Goal: Task Accomplishment & Management: Manage account settings

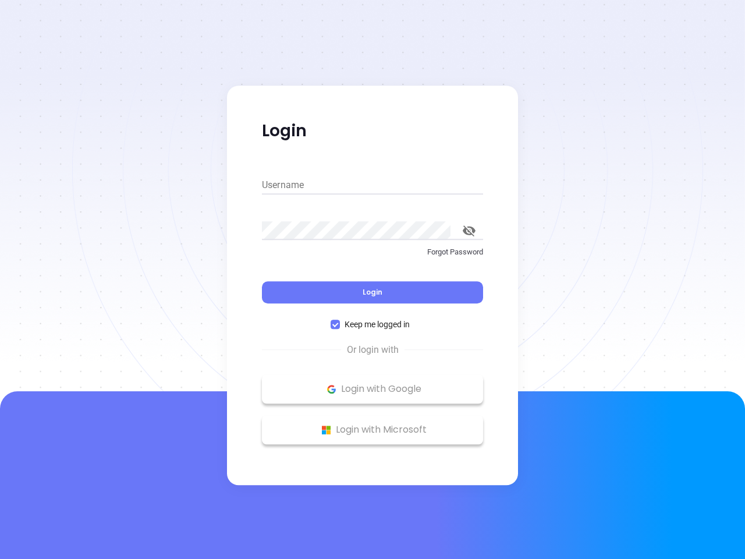
click at [373, 280] on div "Login" at bounding box center [372, 285] width 221 height 36
click at [373, 185] on input "Username" at bounding box center [372, 185] width 221 height 19
click at [469, 231] on icon "toggle password visibility" at bounding box center [469, 230] width 13 height 11
click at [373, 292] on span "Login" at bounding box center [373, 292] width 20 height 10
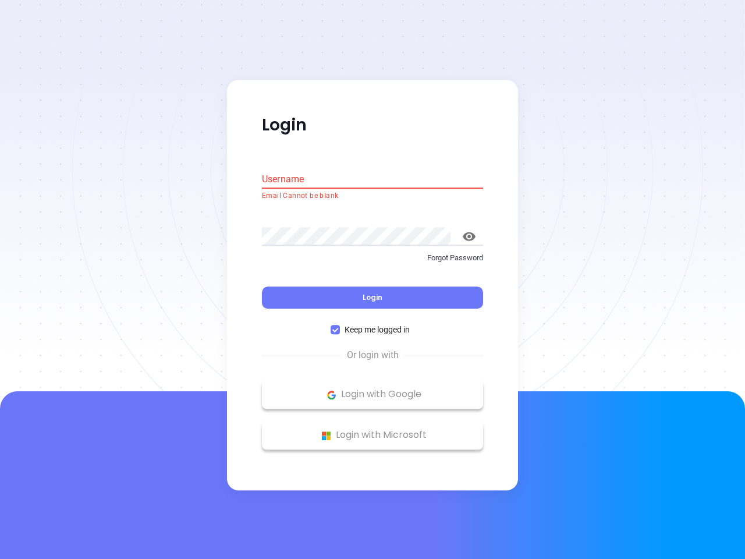
click at [373, 324] on span "Keep me logged in" at bounding box center [377, 330] width 75 height 13
click at [340, 326] on input "Keep me logged in" at bounding box center [335, 330] width 9 height 9
checkbox input "false"
click at [373, 389] on p "Login with Google" at bounding box center [373, 394] width 210 height 17
click at [373, 430] on p "Login with Microsoft" at bounding box center [373, 435] width 210 height 17
